Goal: Task Accomplishment & Management: Manage account settings

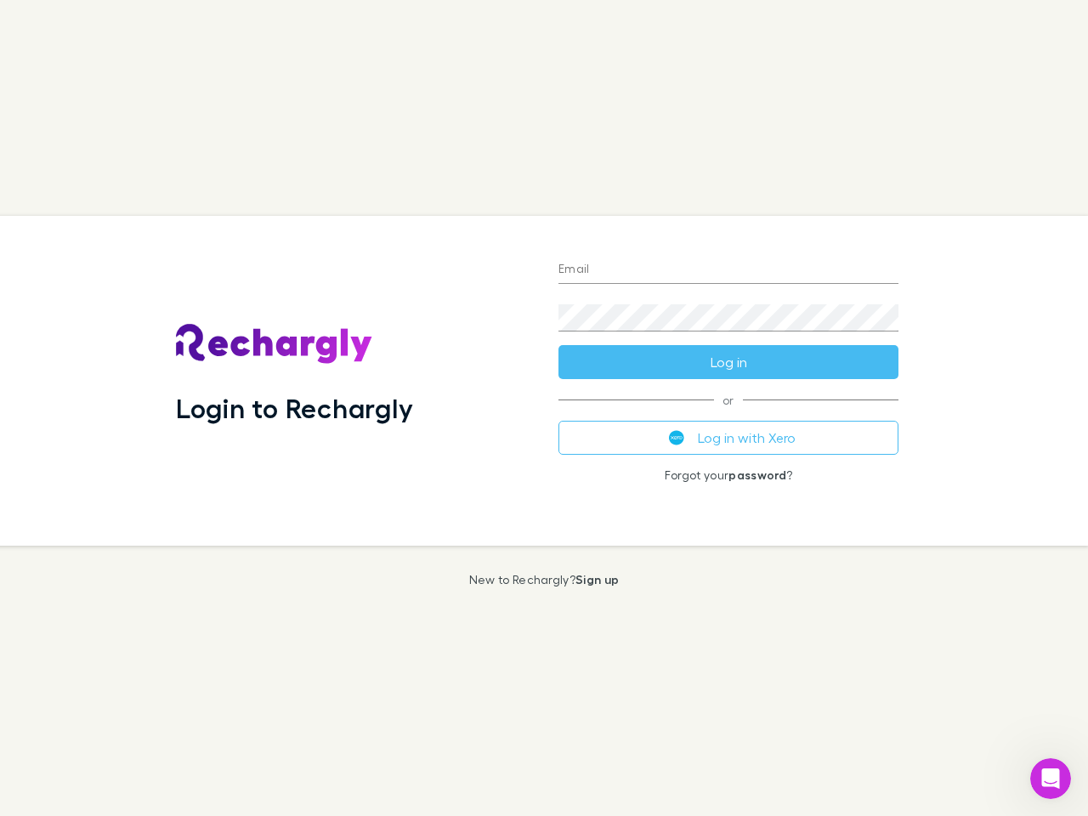
click at [544, 408] on div "Login to Rechargly" at bounding box center [353, 381] width 382 height 330
click at [728, 270] on input "Email" at bounding box center [728, 270] width 340 height 27
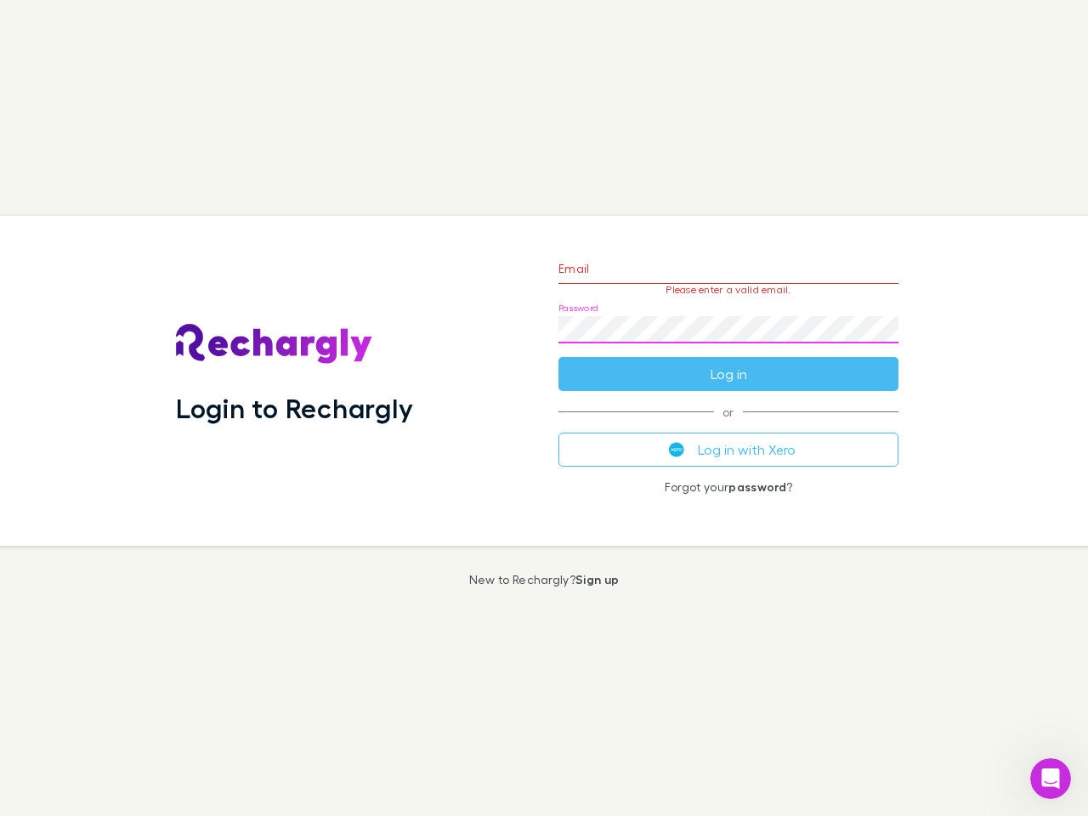
click at [728, 362] on form "Email Please enter a valid email. Password Log in" at bounding box center [728, 317] width 340 height 148
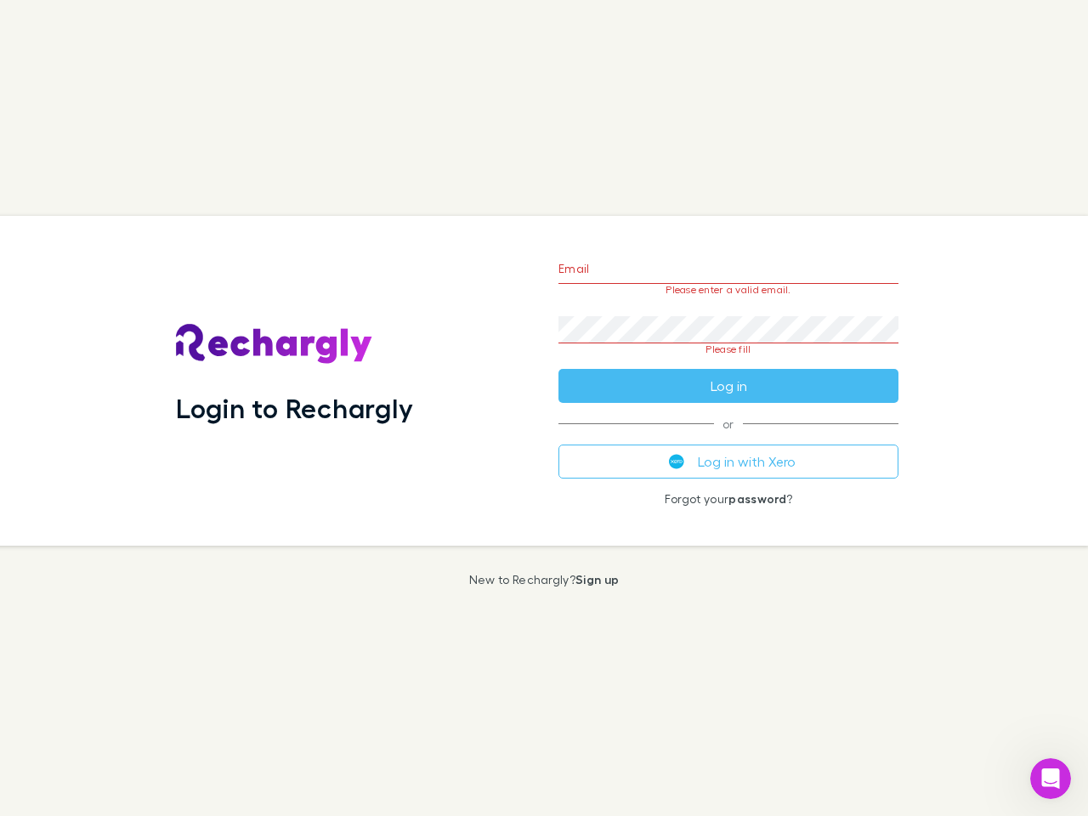
click at [728, 438] on div "Email Please enter a valid email. Password Please fill Log in or Log in with Xe…" at bounding box center [728, 381] width 367 height 330
click at [1050, 778] on icon "Open Intercom Messenger" at bounding box center [1051, 779] width 28 height 28
